Goal: Task Accomplishment & Management: Use online tool/utility

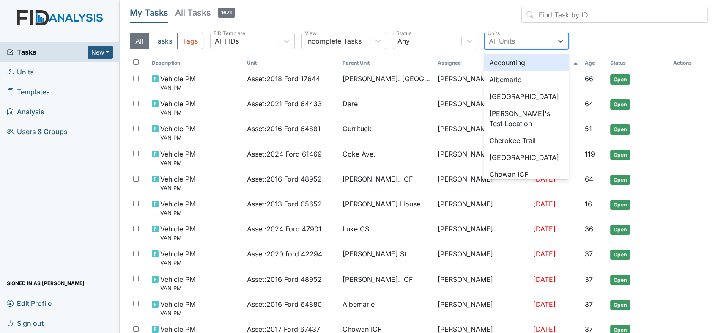
click at [494, 38] on div "All Units" at bounding box center [502, 41] width 26 height 10
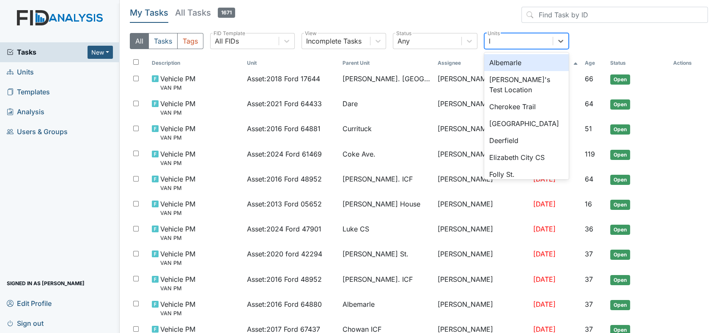
type input "lu"
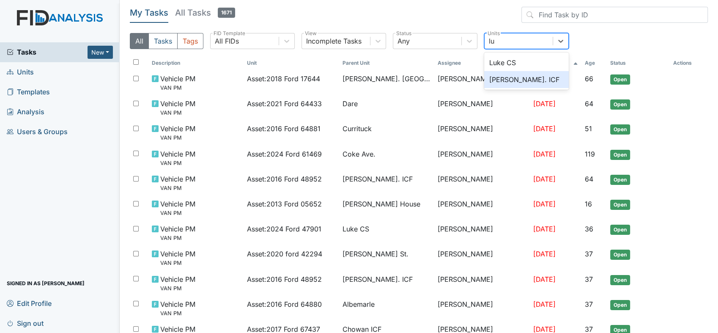
click at [508, 80] on div "[PERSON_NAME]. ICF" at bounding box center [526, 79] width 85 height 17
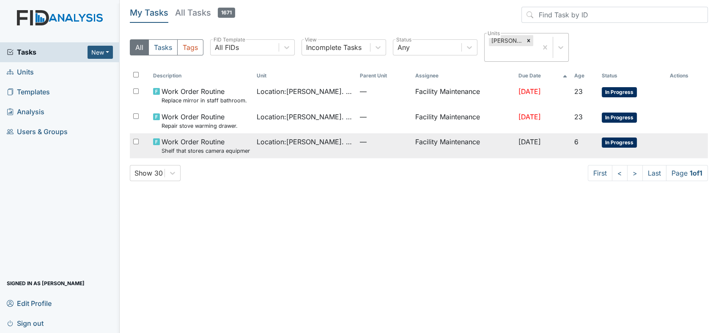
click at [314, 142] on span "Location : [GEOGRAPHIC_DATA]" at bounding box center [305, 142] width 96 height 10
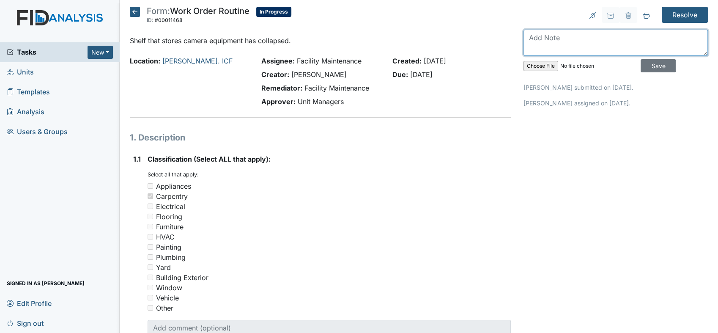
click at [537, 38] on textarea at bounding box center [615, 43] width 184 height 26
type textarea "shelf has been put back up on wall"
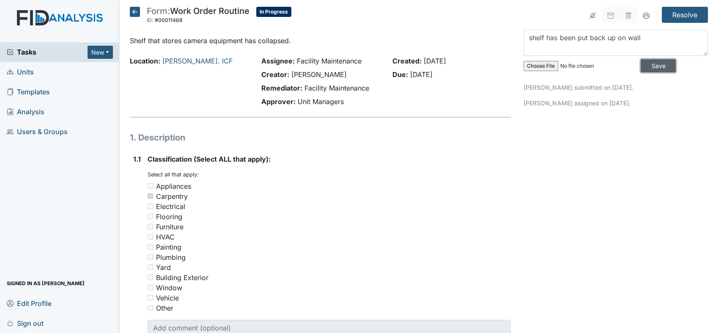
click at [645, 64] on input "Save" at bounding box center [657, 65] width 35 height 13
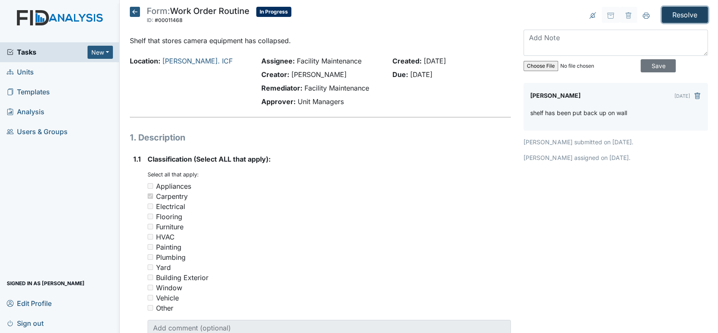
click at [673, 16] on input "Resolve" at bounding box center [684, 15] width 46 height 16
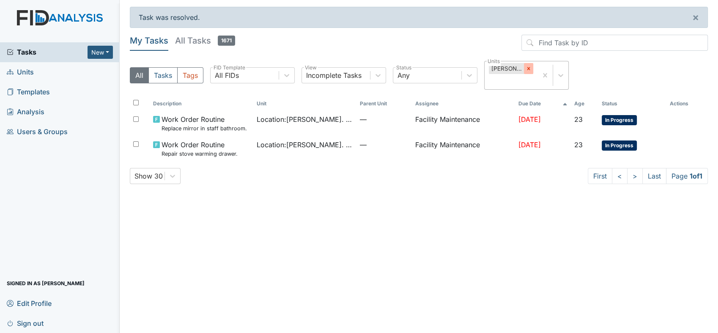
click at [527, 65] on div at bounding box center [528, 68] width 9 height 11
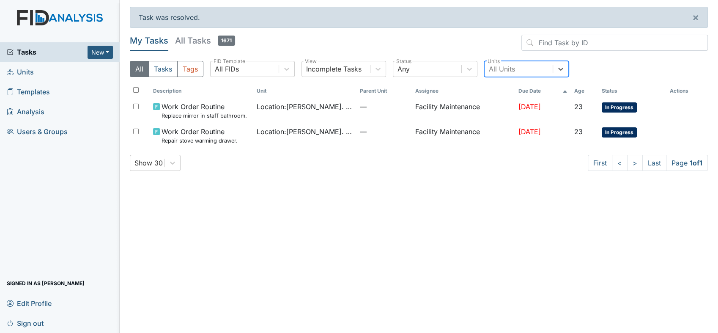
click at [494, 66] on div "All Units" at bounding box center [502, 69] width 26 height 10
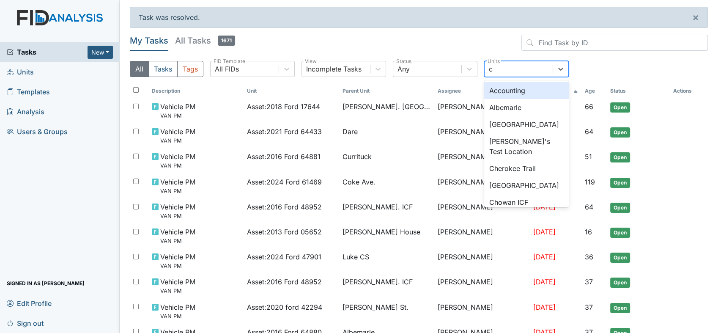
type input "co"
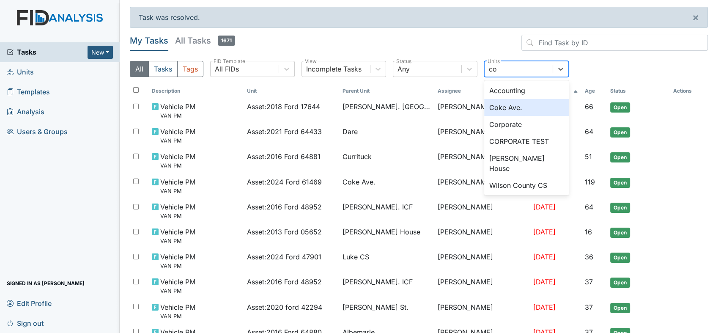
click at [507, 105] on div "Coke Ave." at bounding box center [526, 107] width 85 height 17
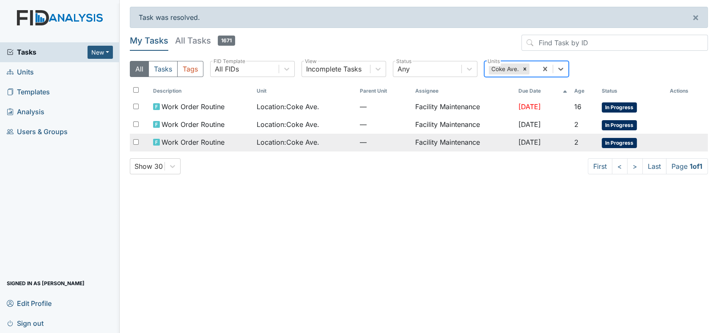
click at [445, 139] on td "Facility Maintenance" at bounding box center [462, 143] width 103 height 18
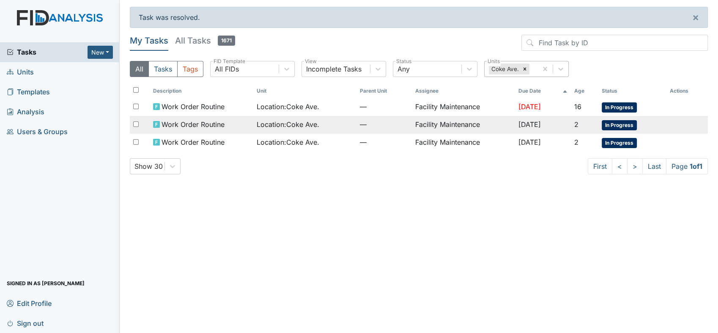
click at [196, 121] on span "Work Order Routine" at bounding box center [192, 124] width 63 height 10
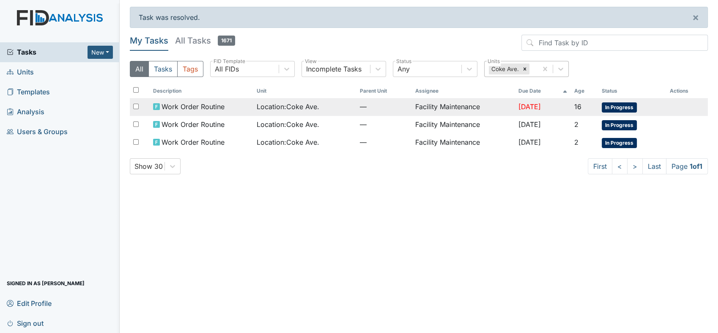
click at [211, 106] on span "Work Order Routine" at bounding box center [192, 106] width 63 height 10
